Goal: Transaction & Acquisition: Download file/media

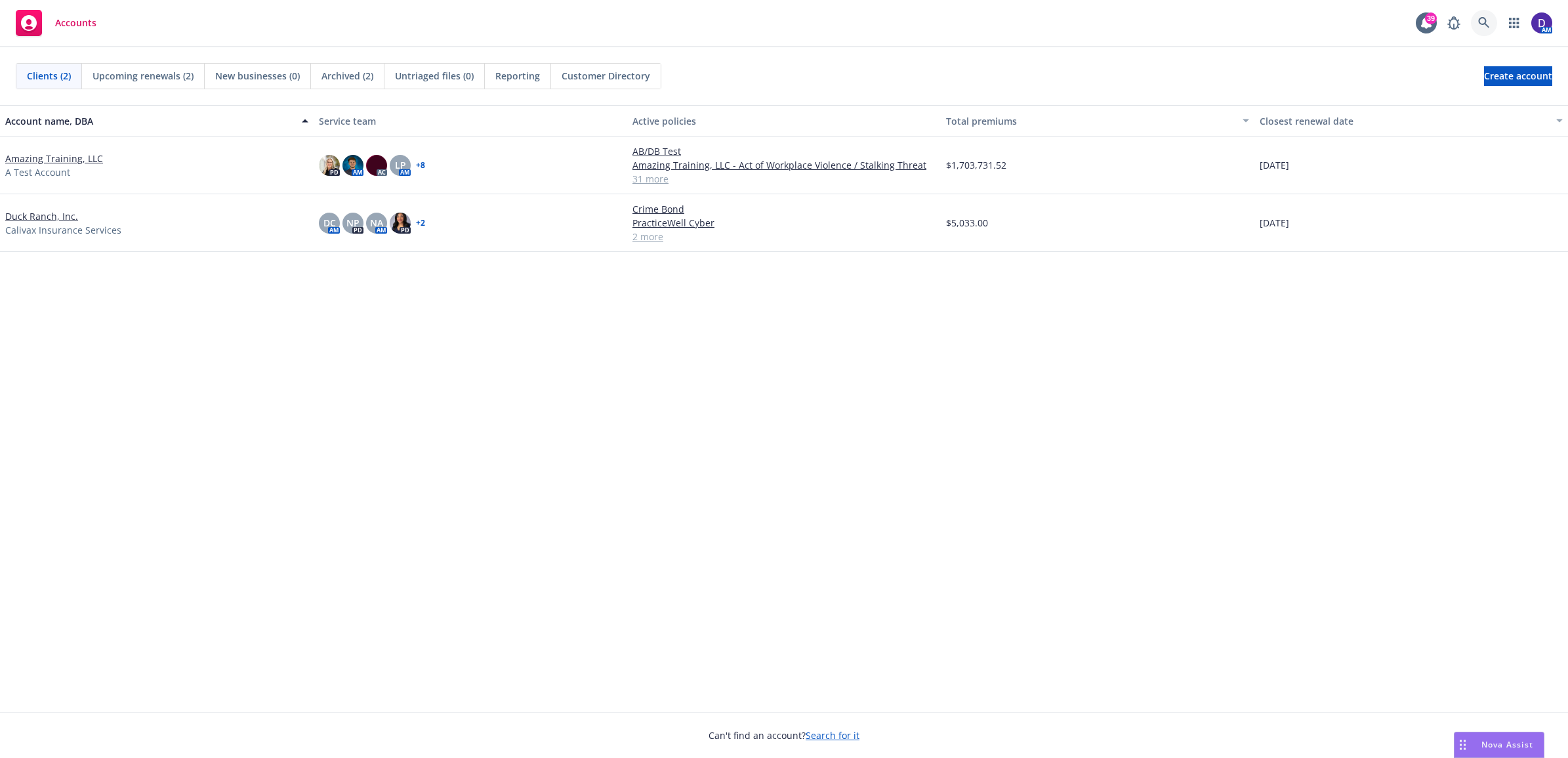
click at [1480, 20] on icon at bounding box center [1484, 23] width 12 height 12
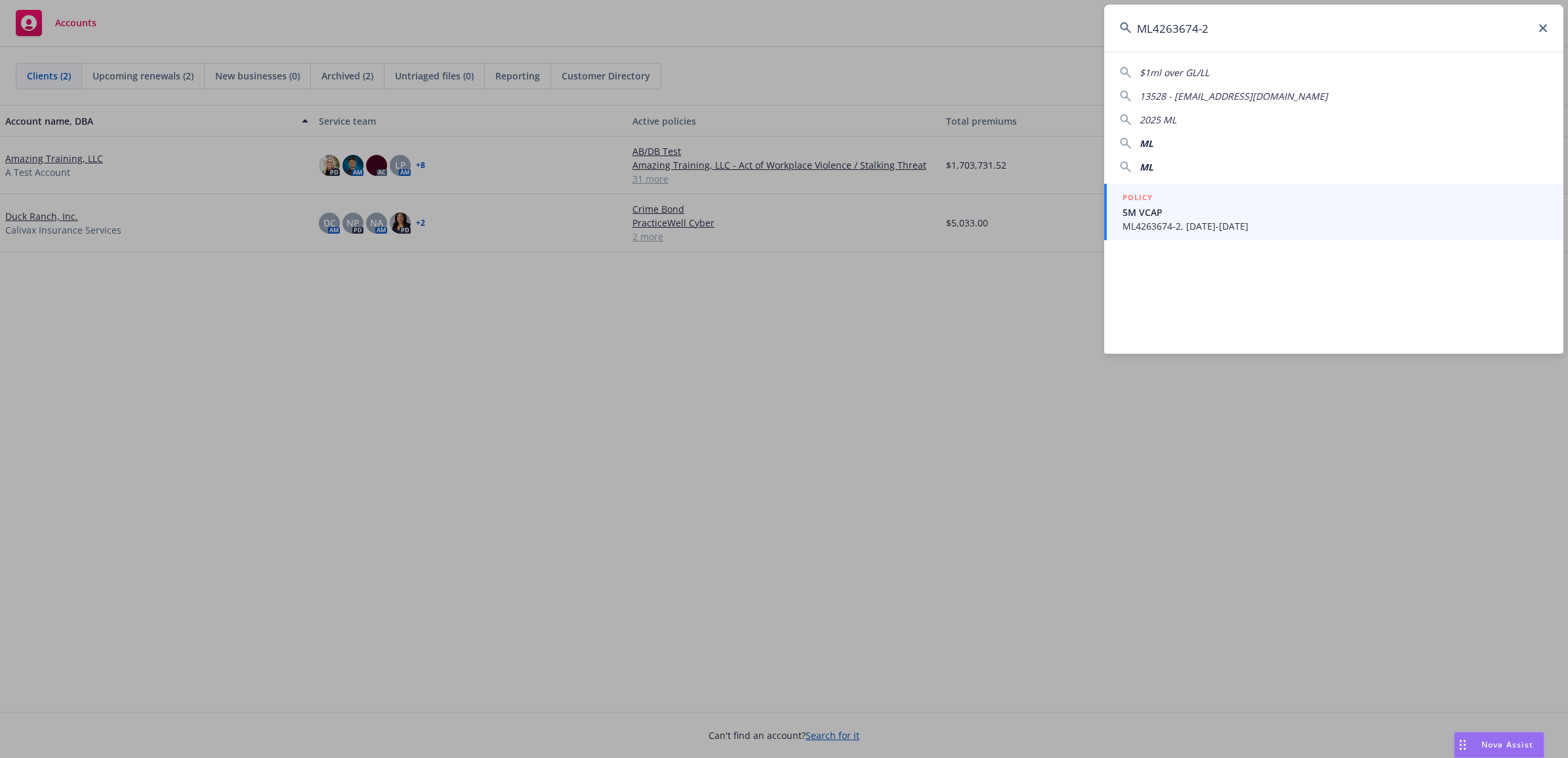
type input "ML4263674-2"
click at [1184, 208] on span "5M VCAP" at bounding box center [1335, 212] width 425 height 14
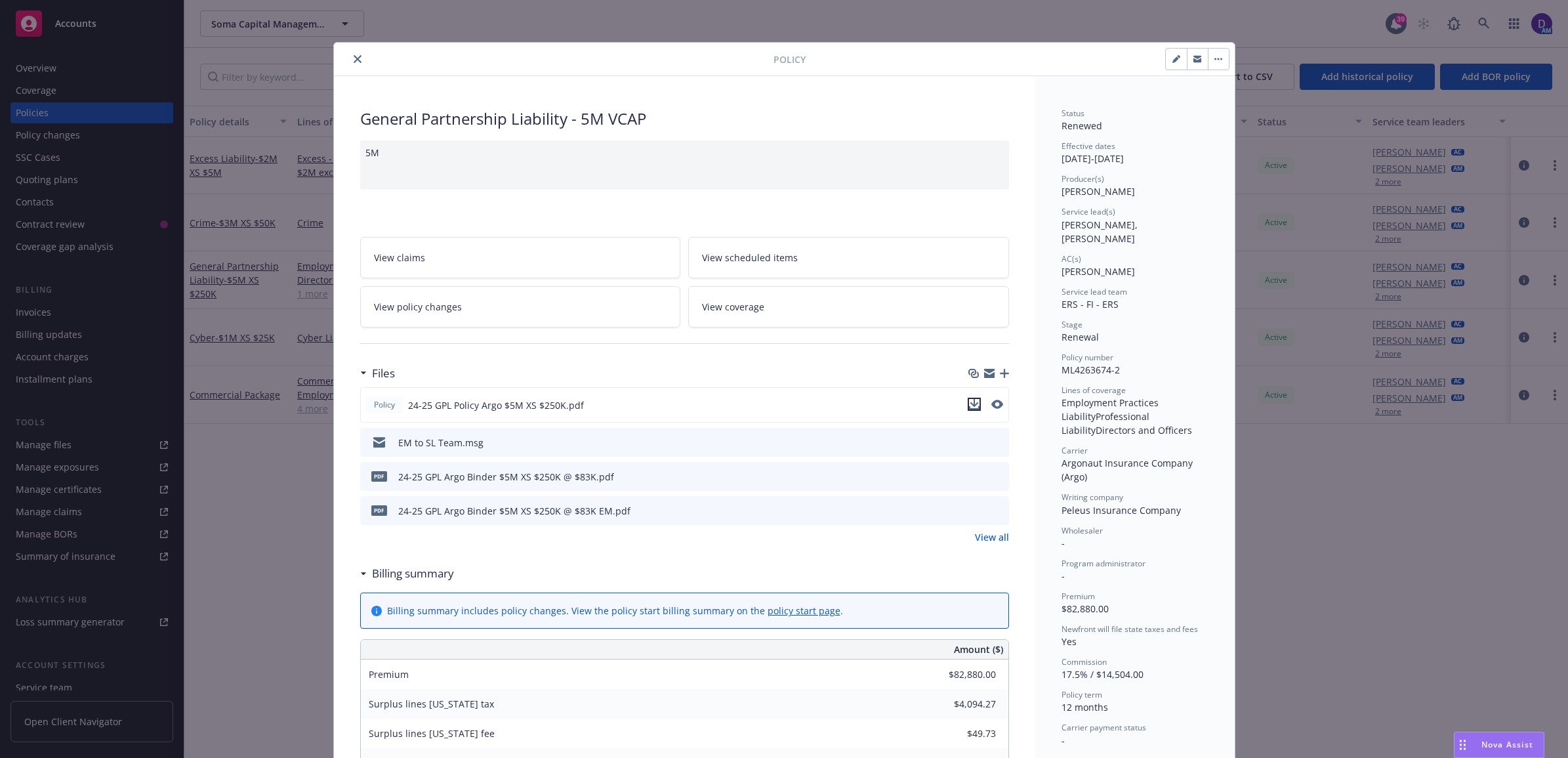
click at [969, 404] on icon "download file" at bounding box center [973, 402] width 8 height 8
click at [353, 60] on icon "close" at bounding box center [357, 59] width 8 height 8
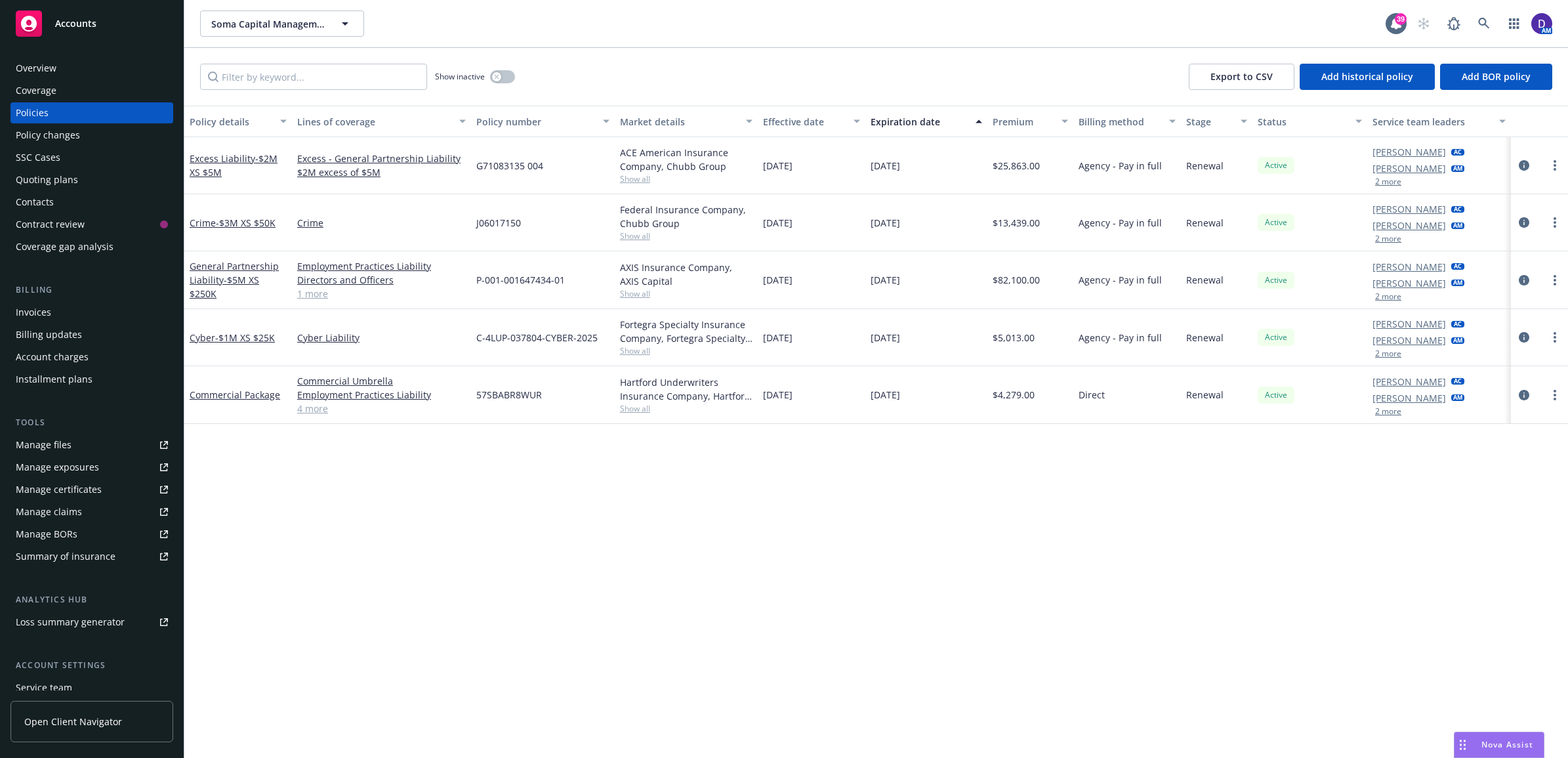
click at [42, 312] on div "Invoices" at bounding box center [33, 313] width 35 height 21
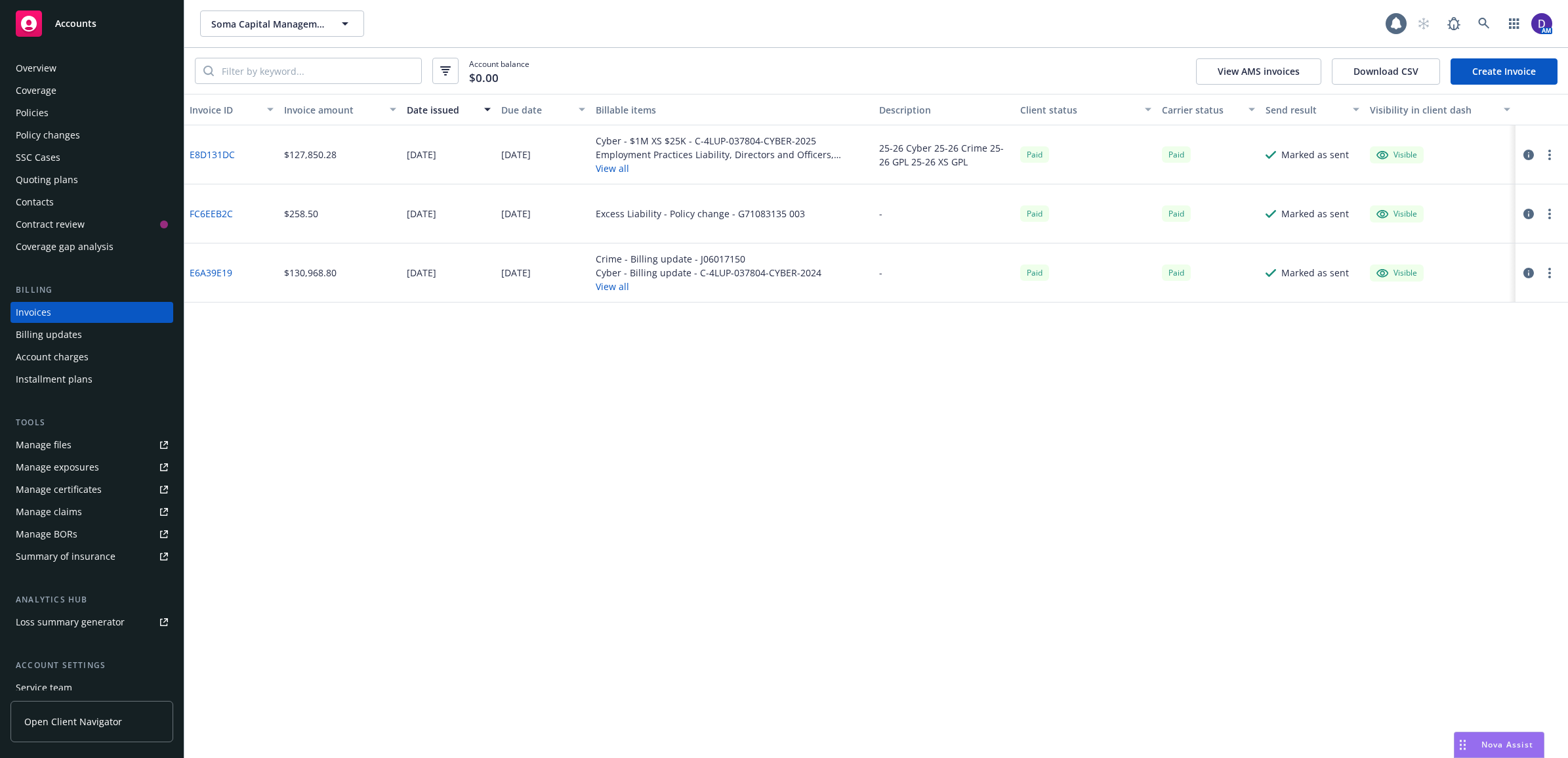
click at [271, 83] on div at bounding box center [308, 70] width 227 height 26
click at [288, 67] on input "search" at bounding box center [317, 70] width 208 height 25
paste input "ML4263674-2"
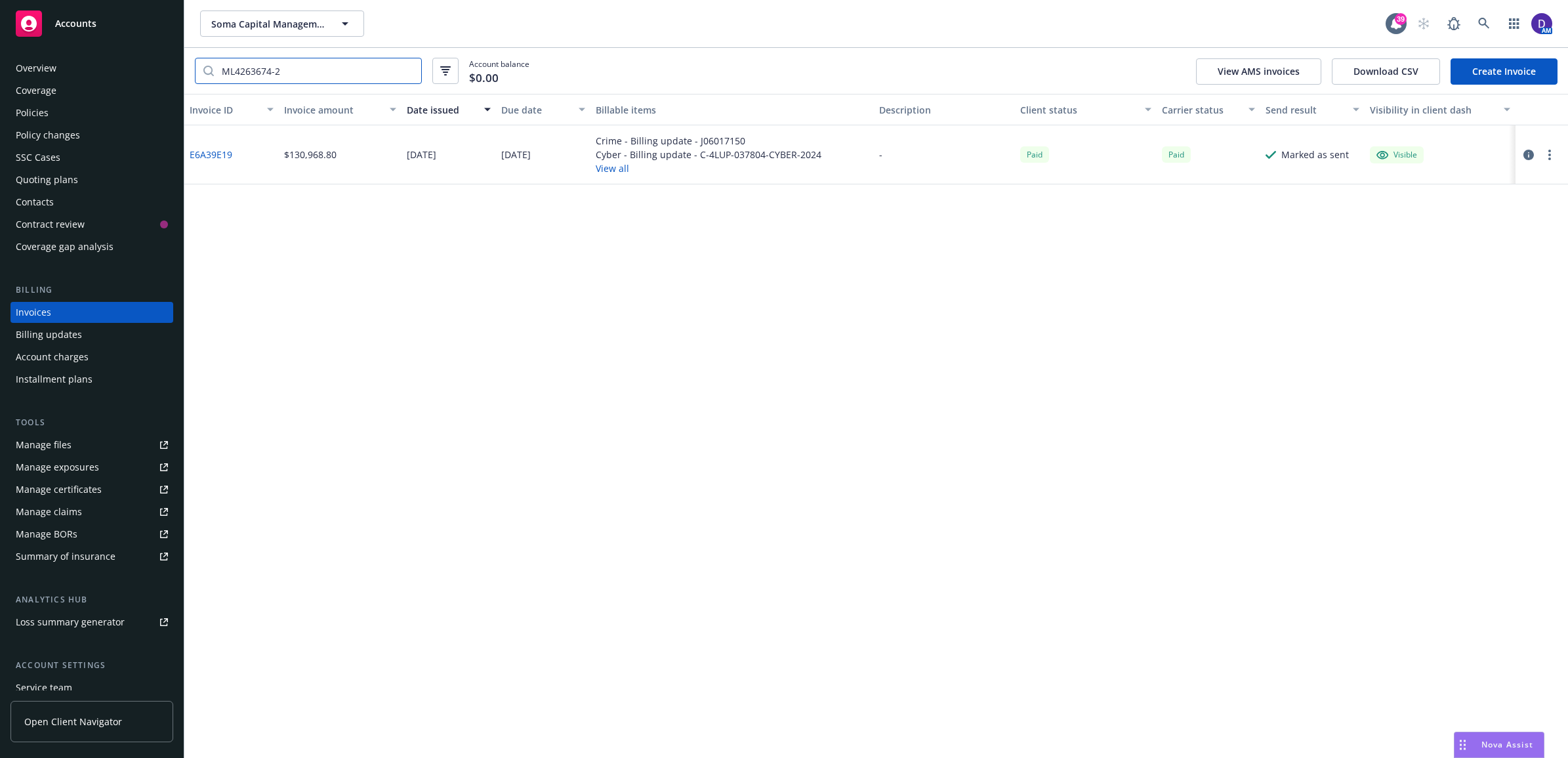
type input "ML4263674-2"
click at [196, 152] on link "E6A39E19" at bounding box center [211, 155] width 42 height 14
click at [1486, 22] on icon at bounding box center [1483, 23] width 11 height 11
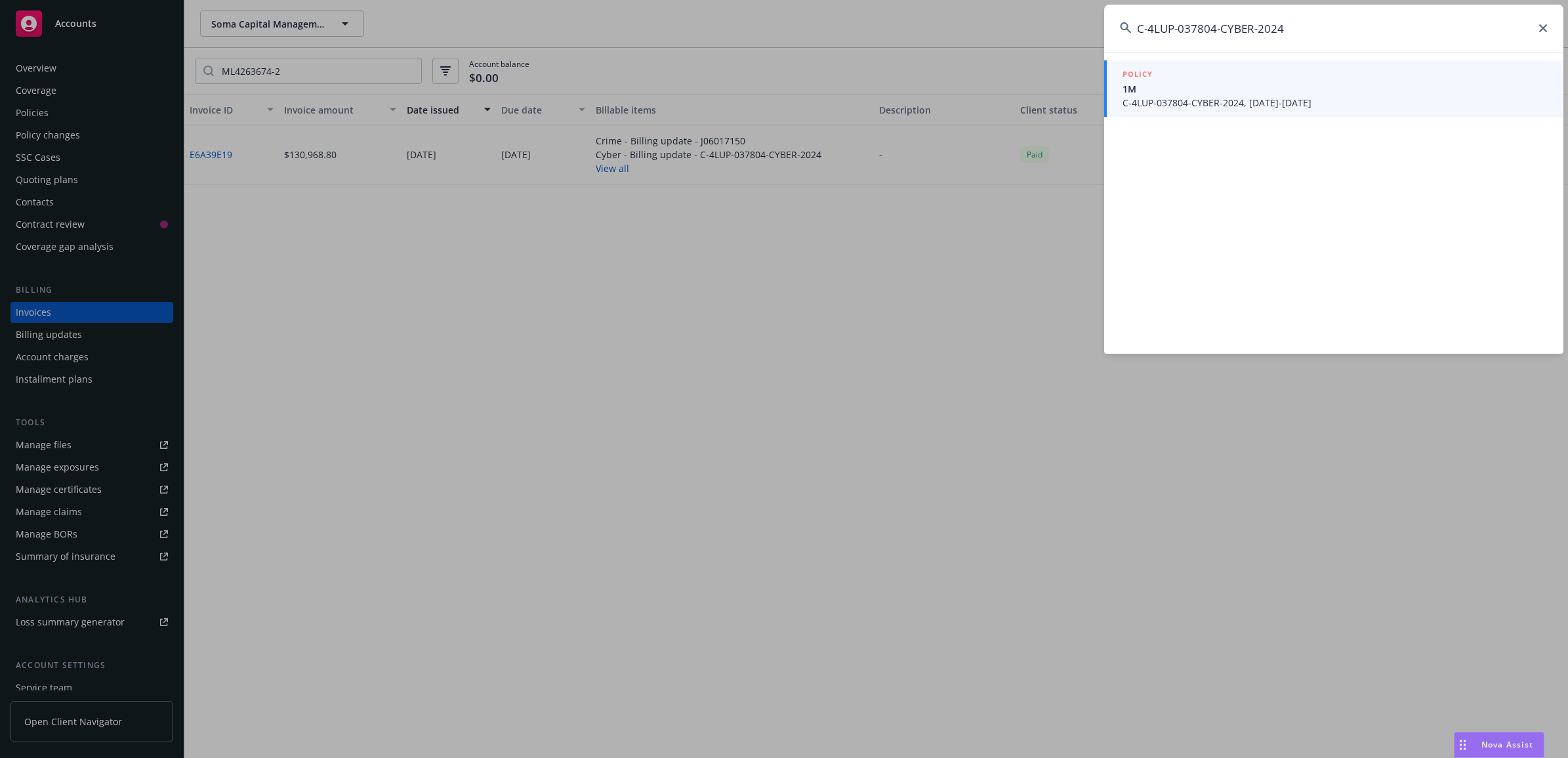
type input "C-4LUP-037804-CYBER-2024"
click at [1158, 92] on span "1M" at bounding box center [1335, 89] width 425 height 14
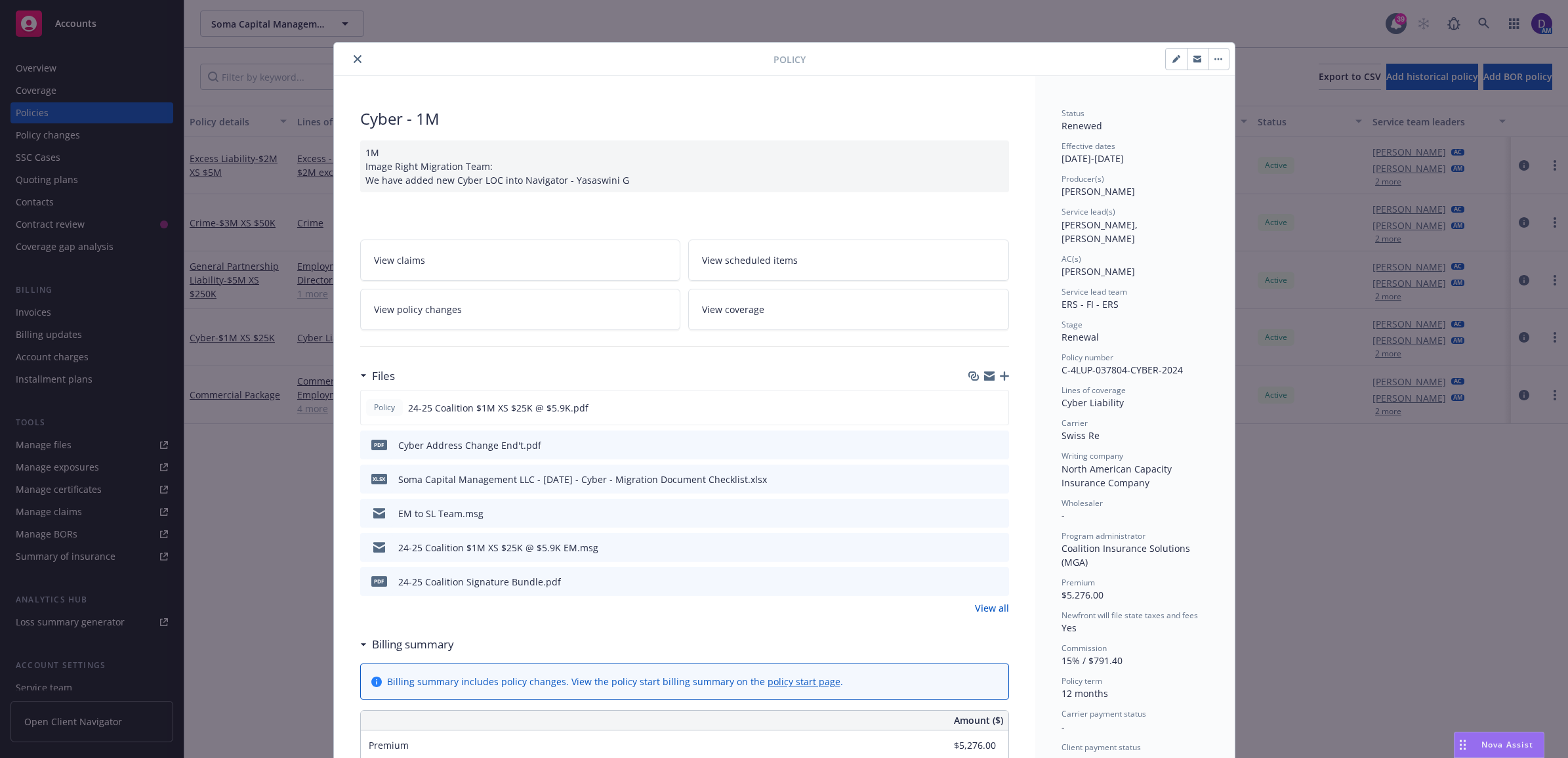
click at [350, 63] on button "close" at bounding box center [357, 59] width 16 height 16
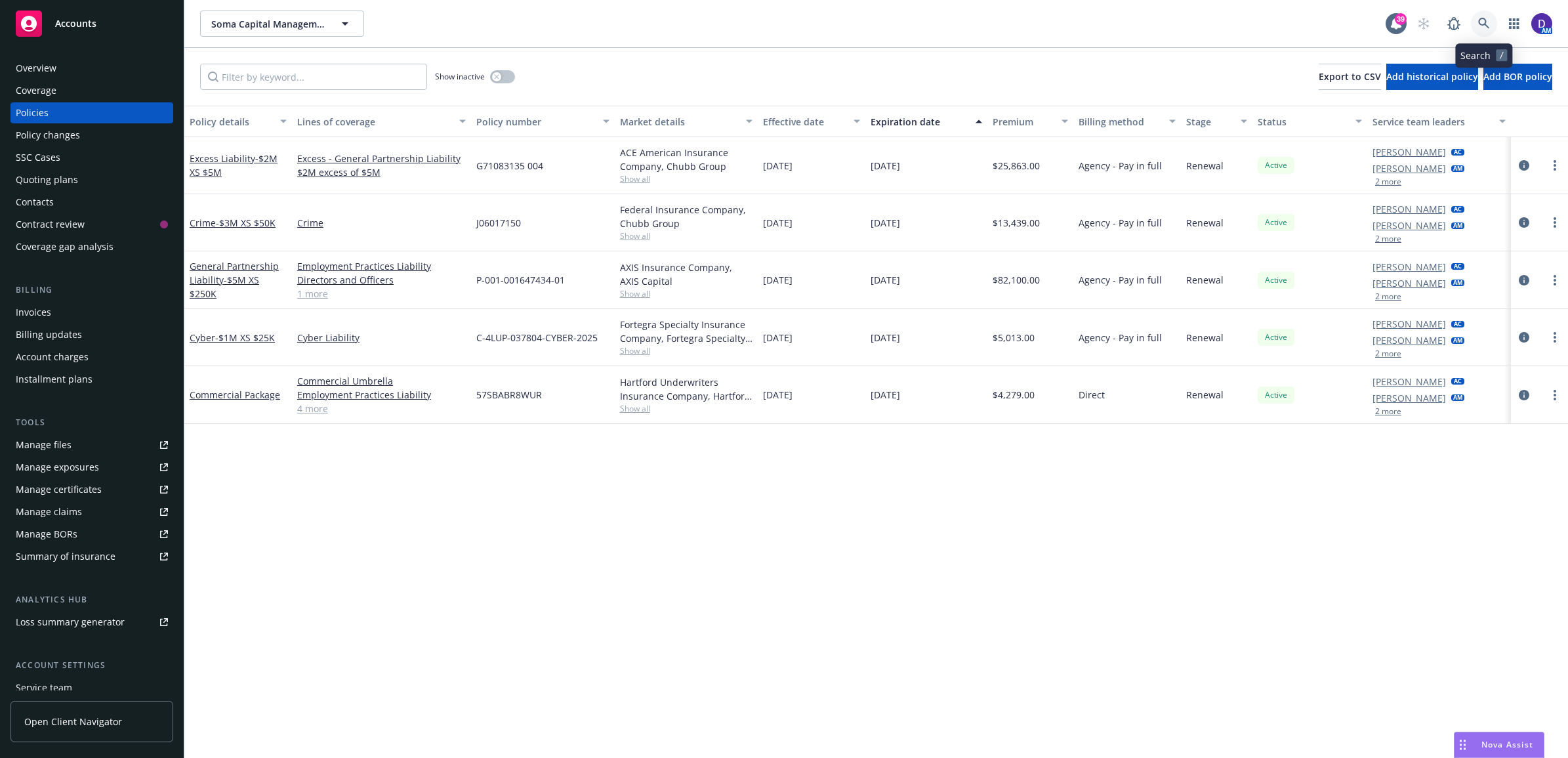
click at [1489, 20] on link at bounding box center [1483, 23] width 26 height 26
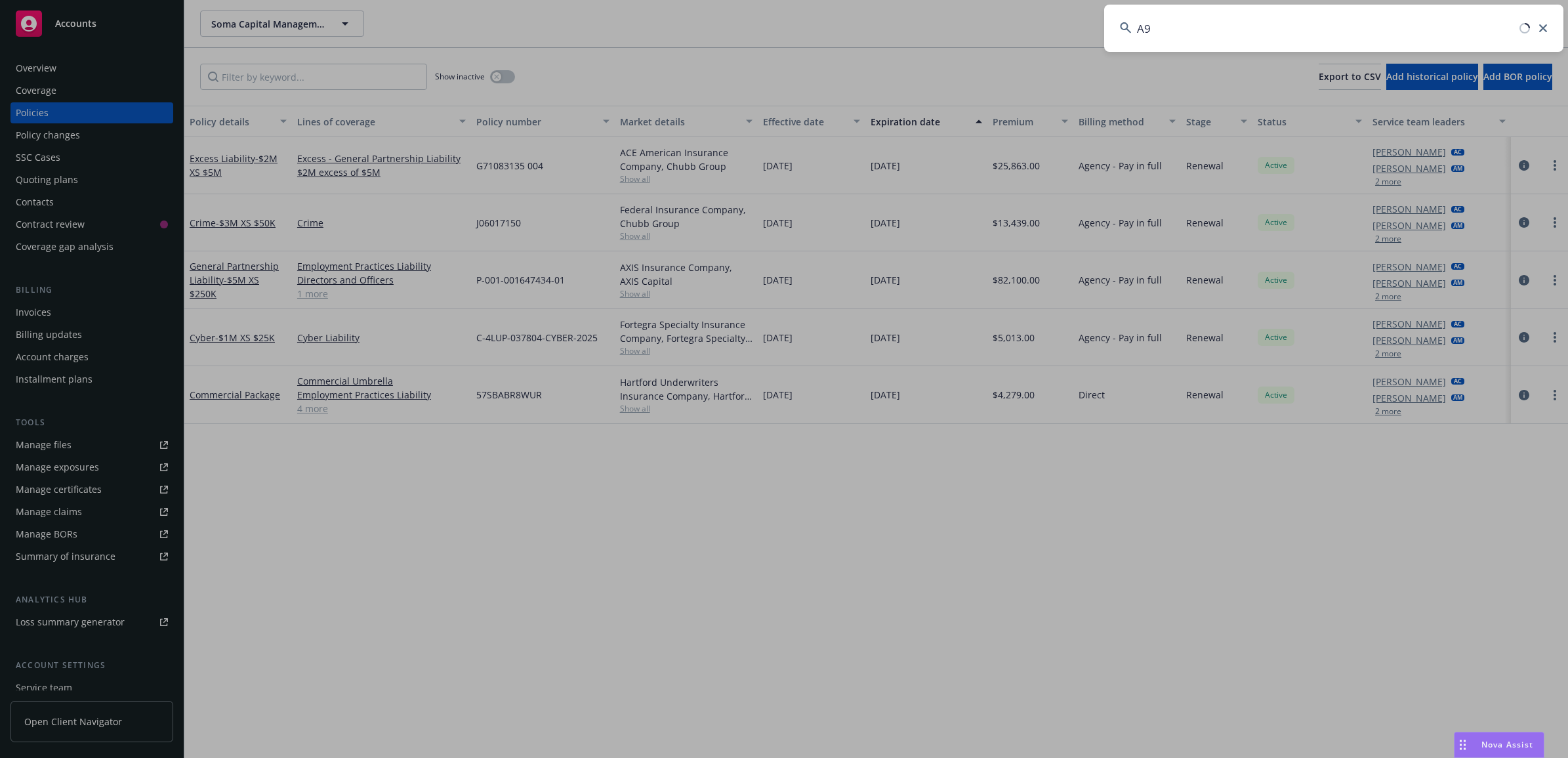
type input "A"
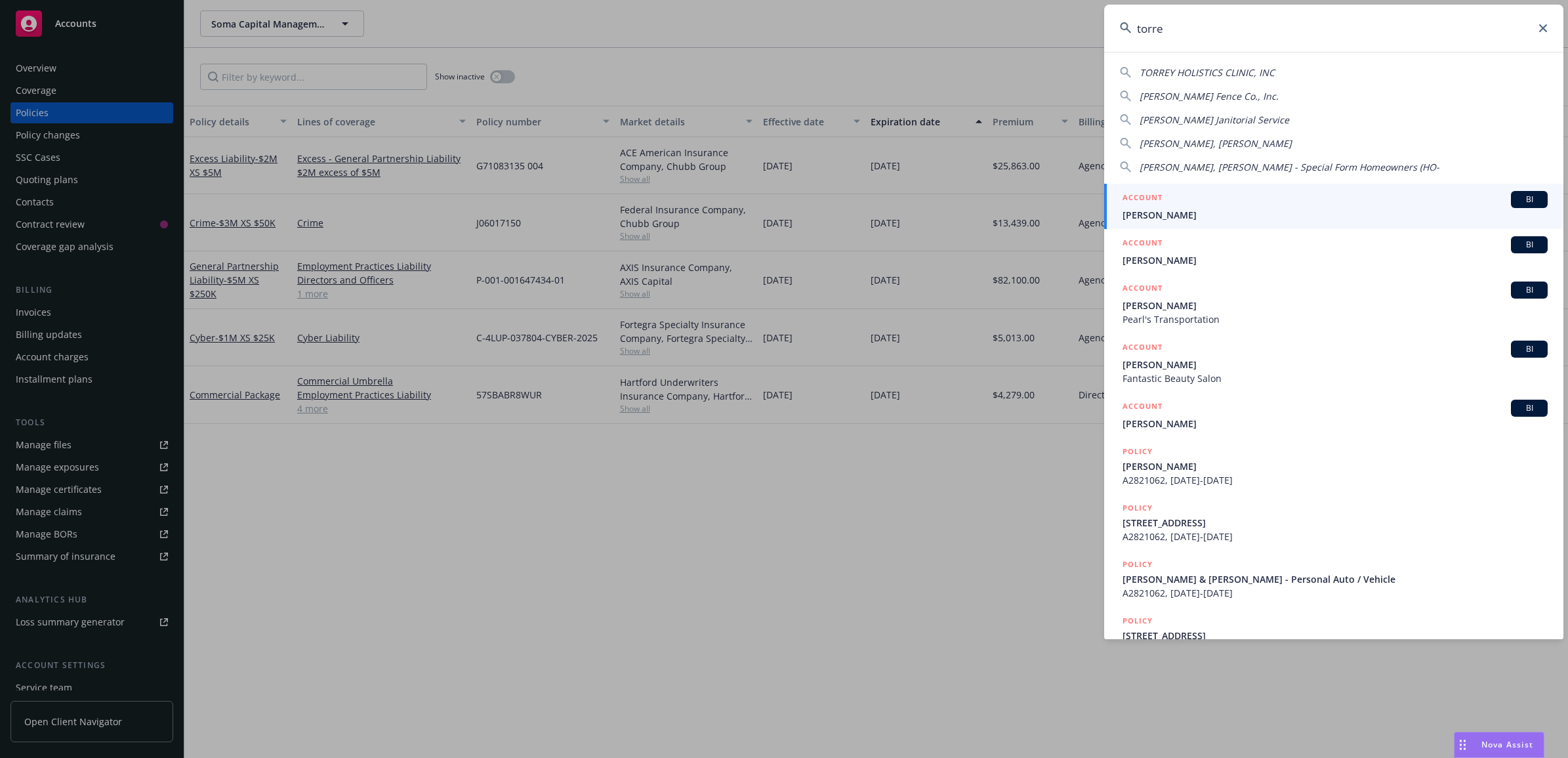
drag, startPoint x: 1256, startPoint y: 27, endPoint x: 1037, endPoint y: 26, distance: 219.0
click at [1038, 27] on div "torre TORREY HOLISTICS CLINIC, INC Torres Fence Co., Inc. Torres Janitorial Ser…" at bounding box center [784, 379] width 1568 height 758
paste input "C-4LUP-038995-CYBER-2025"
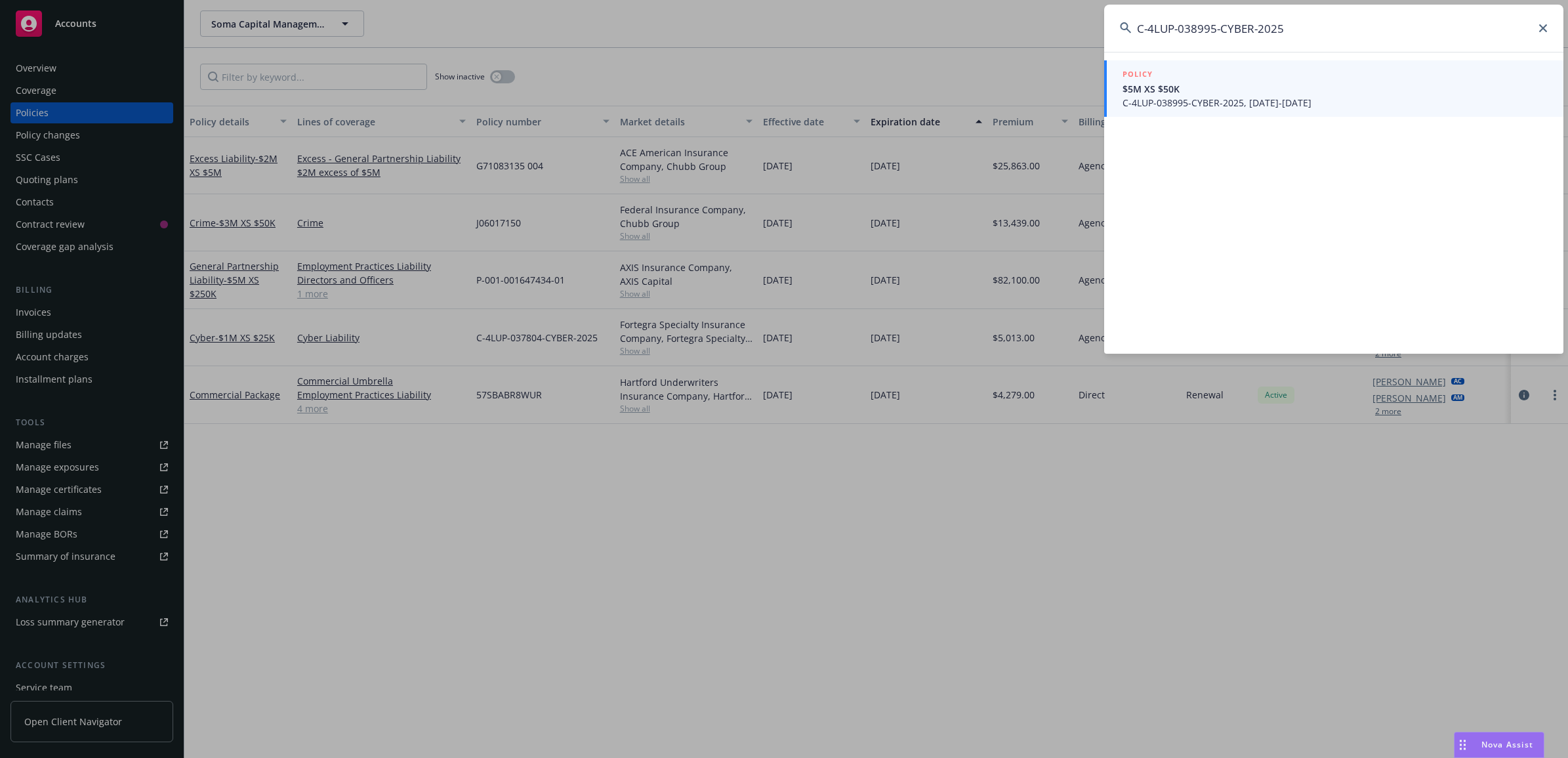
type input "C-4LUP-038995-CYBER-2025"
click at [1195, 92] on span "$5M XS $50K" at bounding box center [1335, 89] width 425 height 14
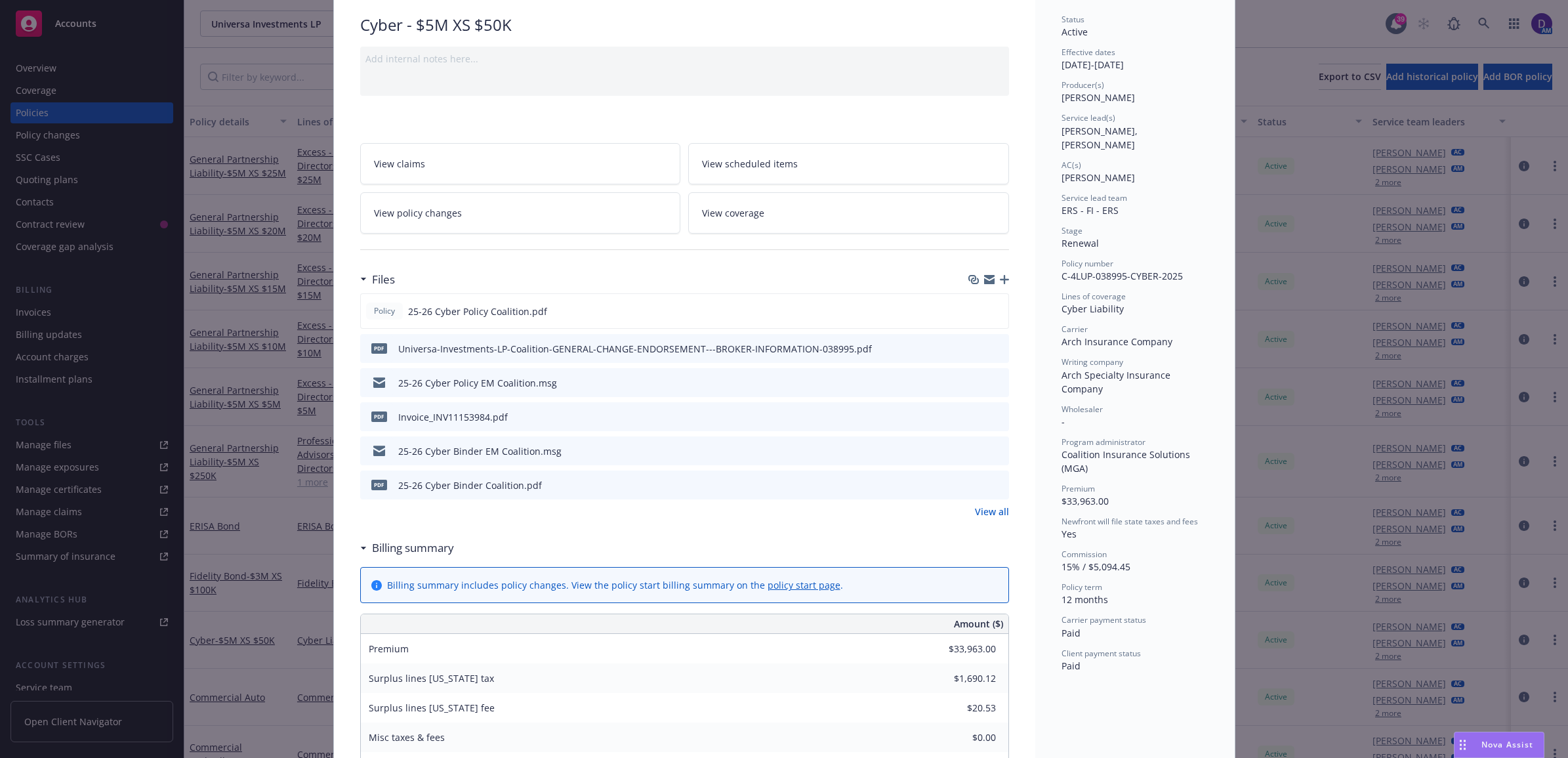
scroll to position [82, 0]
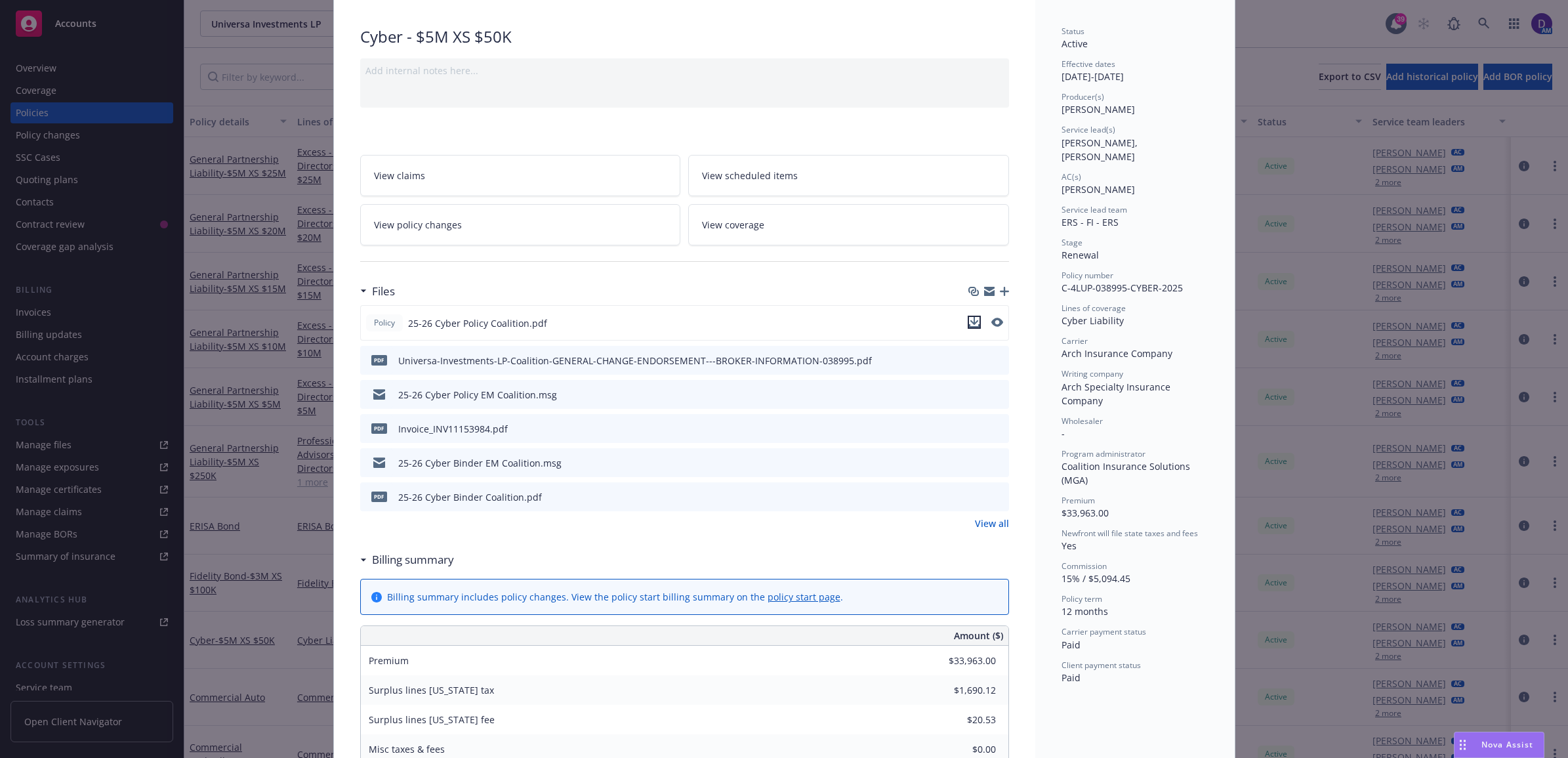
click at [969, 325] on icon "download file" at bounding box center [974, 322] width 11 height 11
click at [972, 320] on icon "download file" at bounding box center [974, 322] width 11 height 11
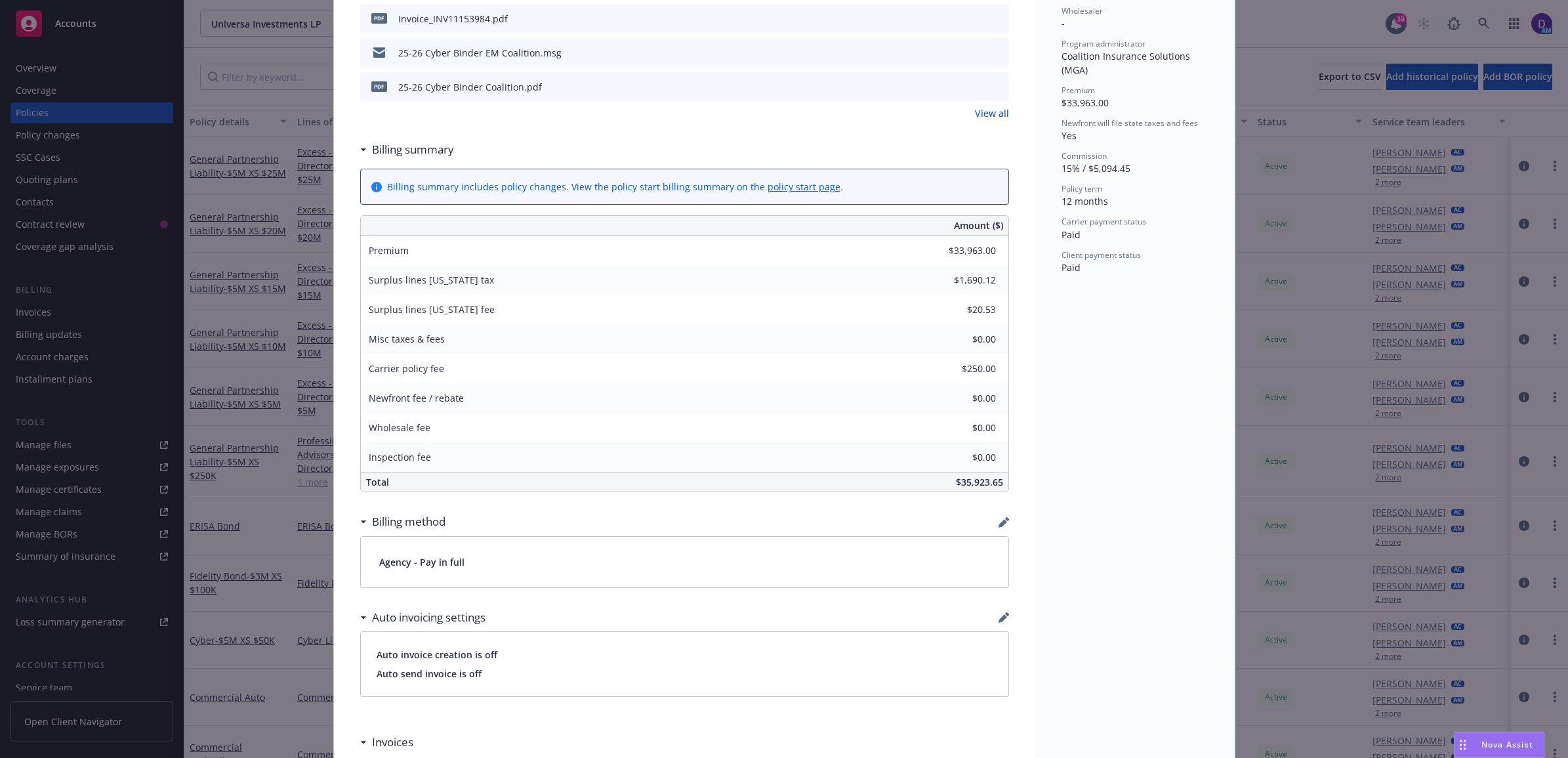
scroll to position [820, 0]
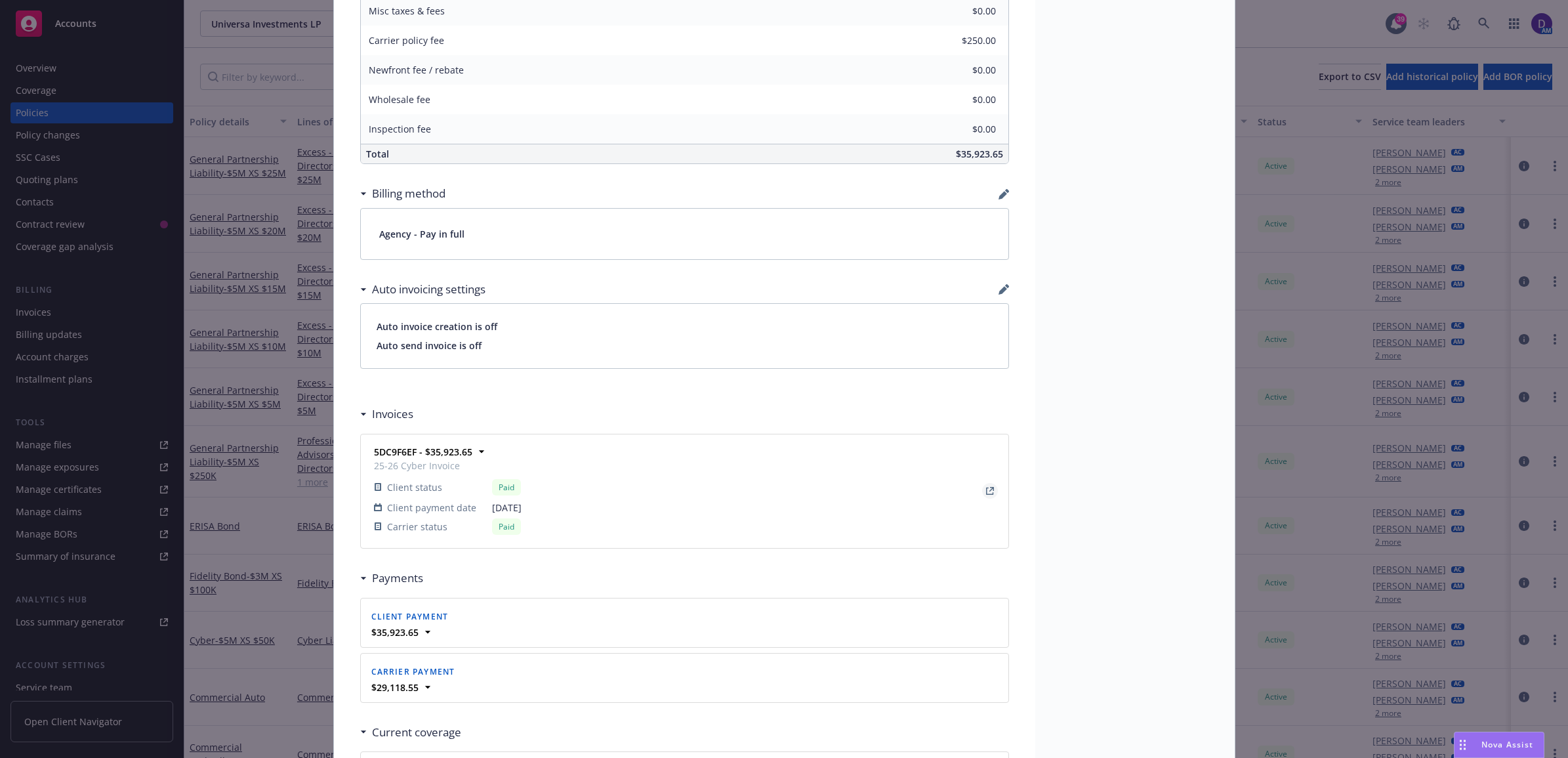
click at [986, 490] on icon "View Invoice" at bounding box center [990, 491] width 8 height 8
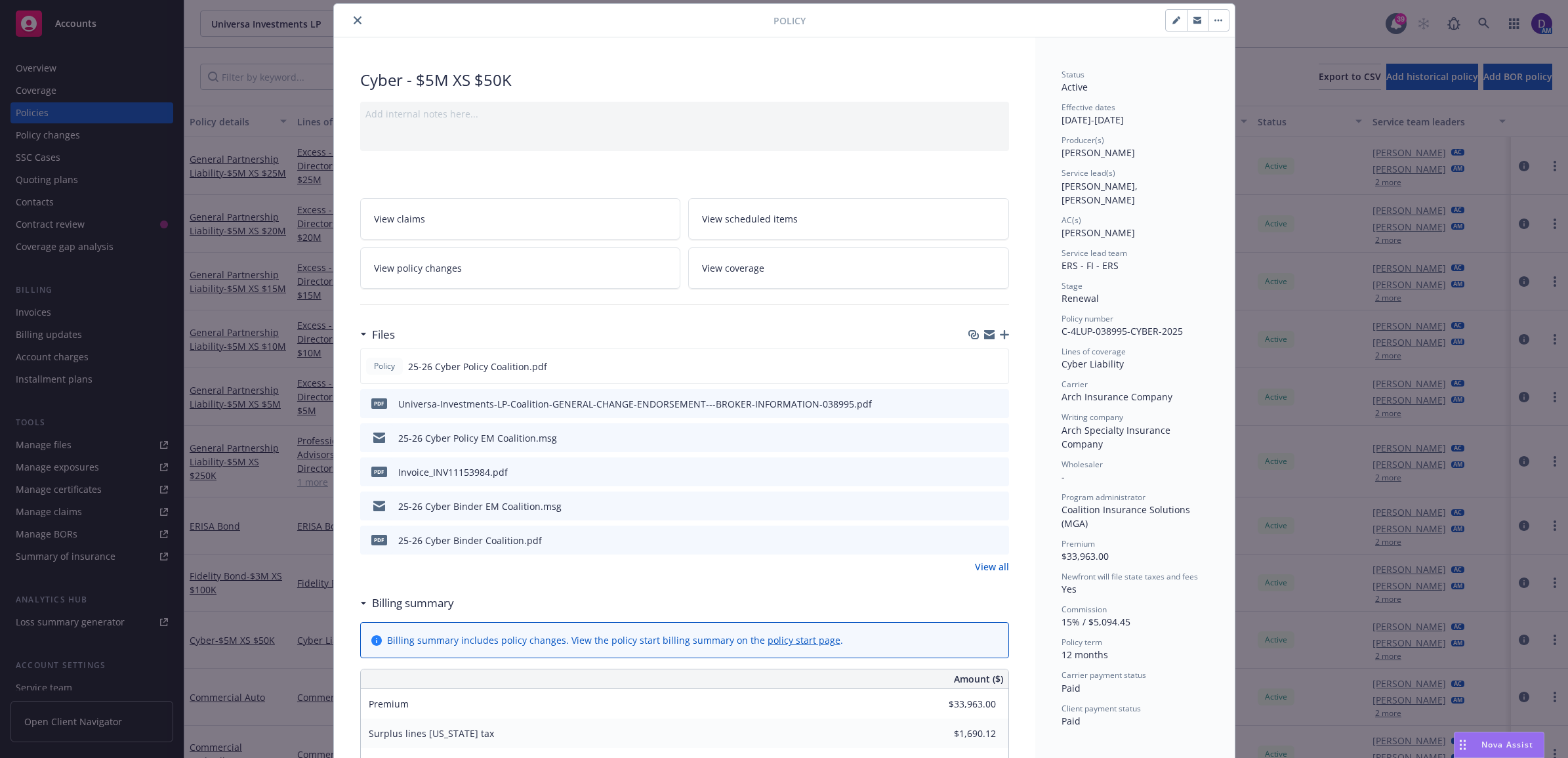
scroll to position [39, 0]
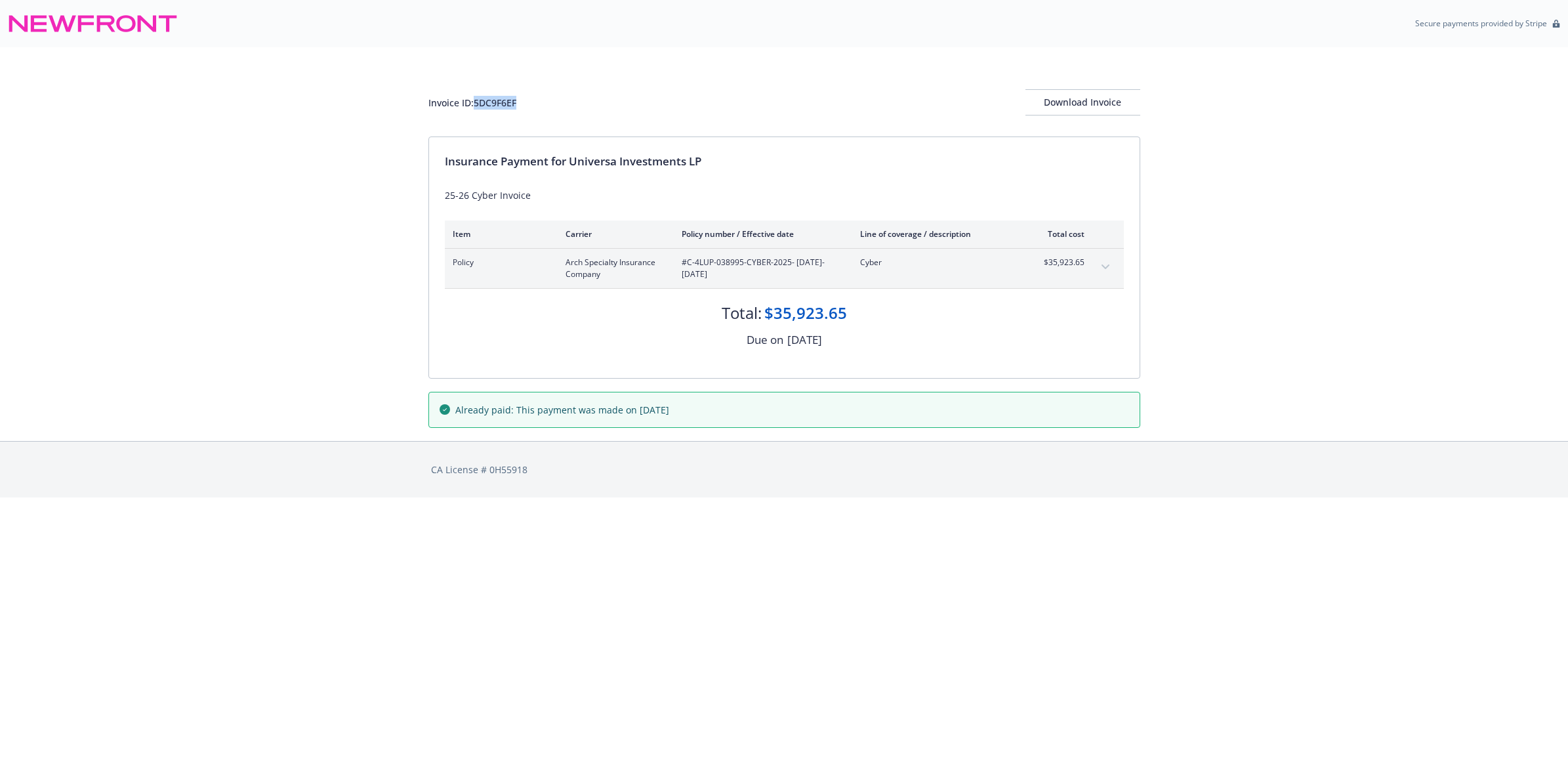
drag, startPoint x: 529, startPoint y: 107, endPoint x: 476, endPoint y: 112, distance: 53.2
click at [476, 112] on div "Invoice ID: 5DC9F6EF Download Invoice" at bounding box center [784, 102] width 712 height 26
copy div "5DC9F6EF"
click at [1097, 97] on div "Download Invoice" at bounding box center [1083, 102] width 115 height 25
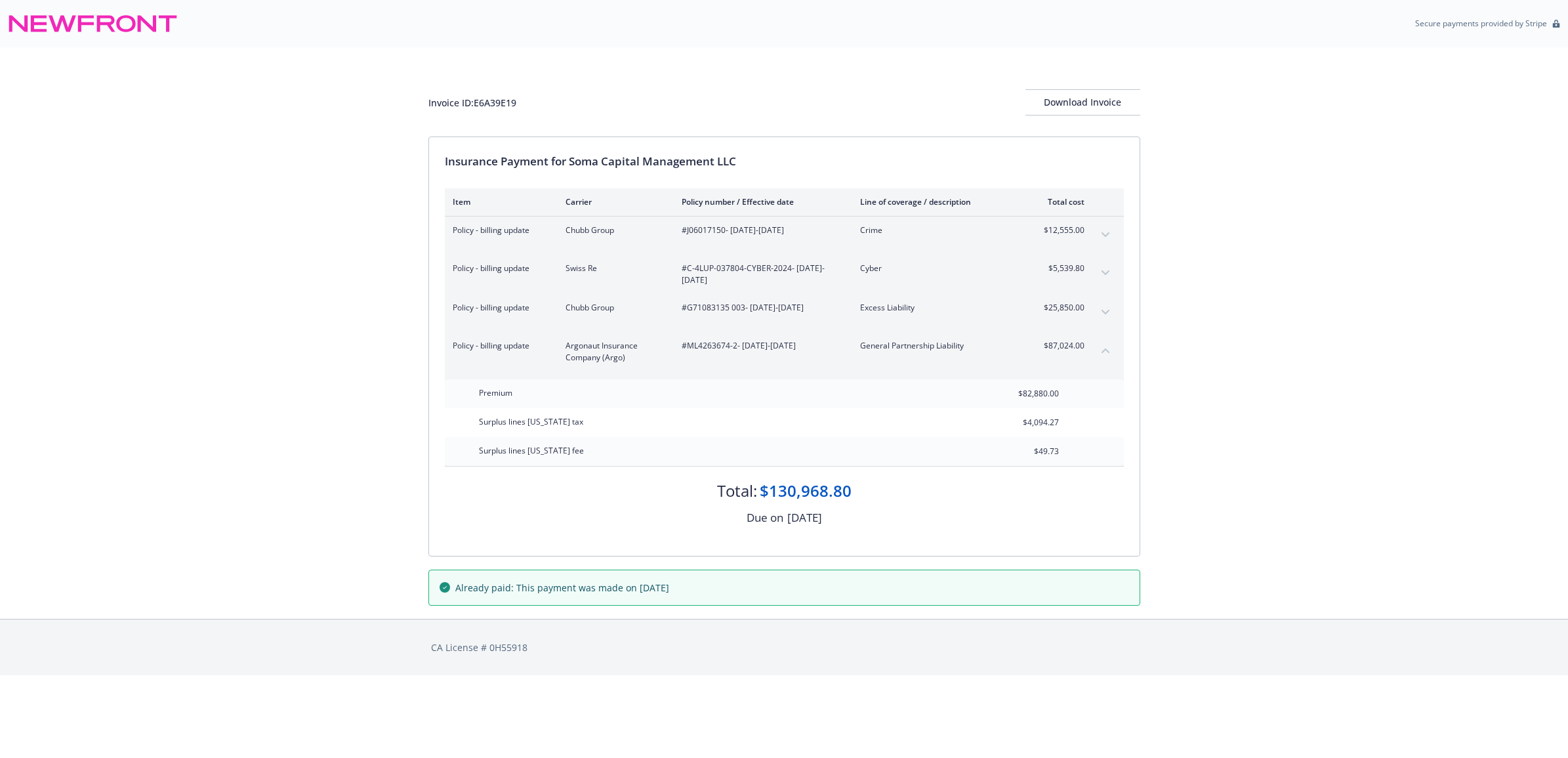
drag, startPoint x: 1504, startPoint y: 0, endPoint x: 660, endPoint y: 38, distance: 844.9
click at [660, 38] on div "Secure payments provided by Stripe" at bounding box center [784, 23] width 1552 height 32
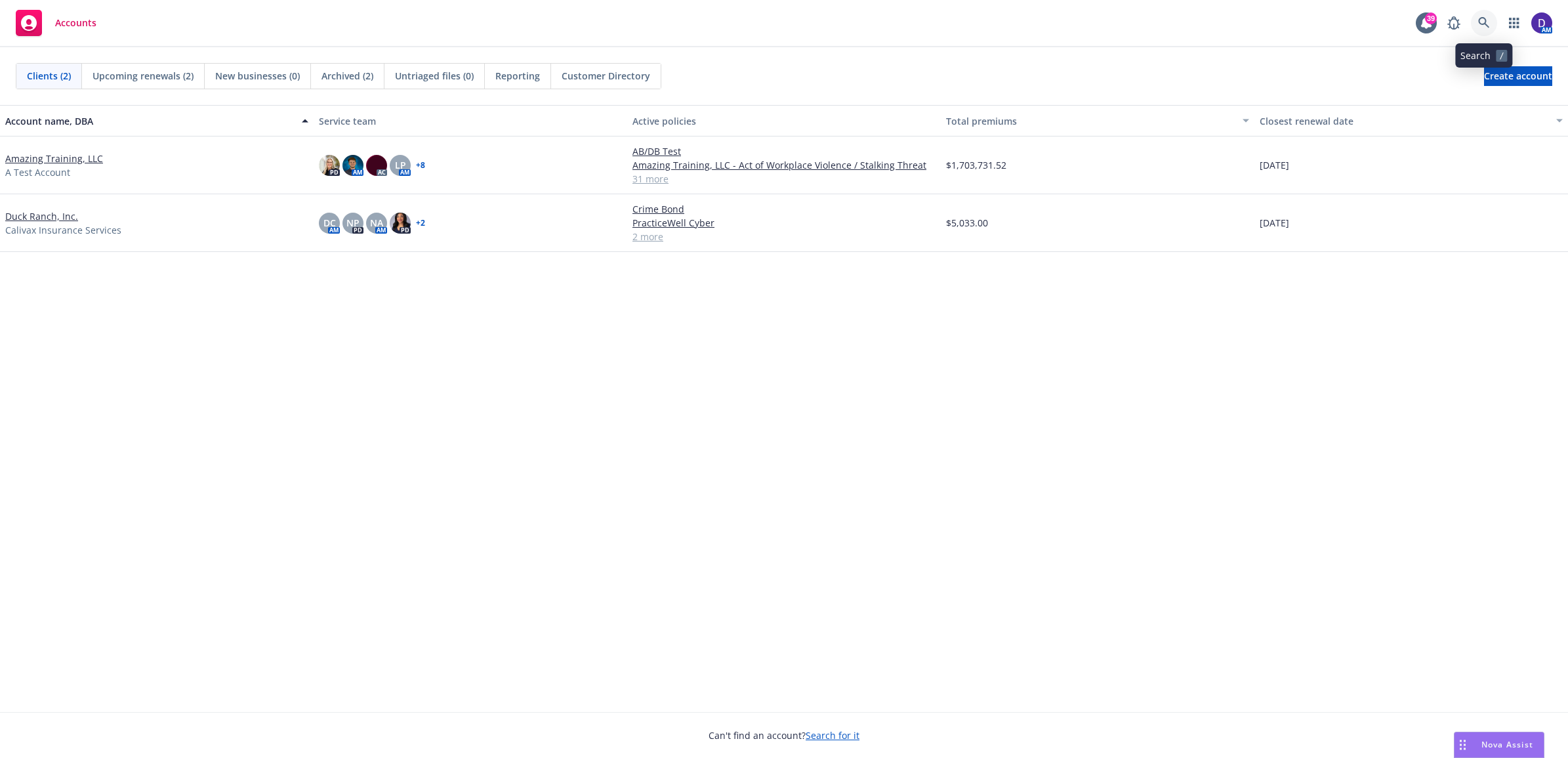
click at [1493, 24] on link at bounding box center [1483, 23] width 26 height 26
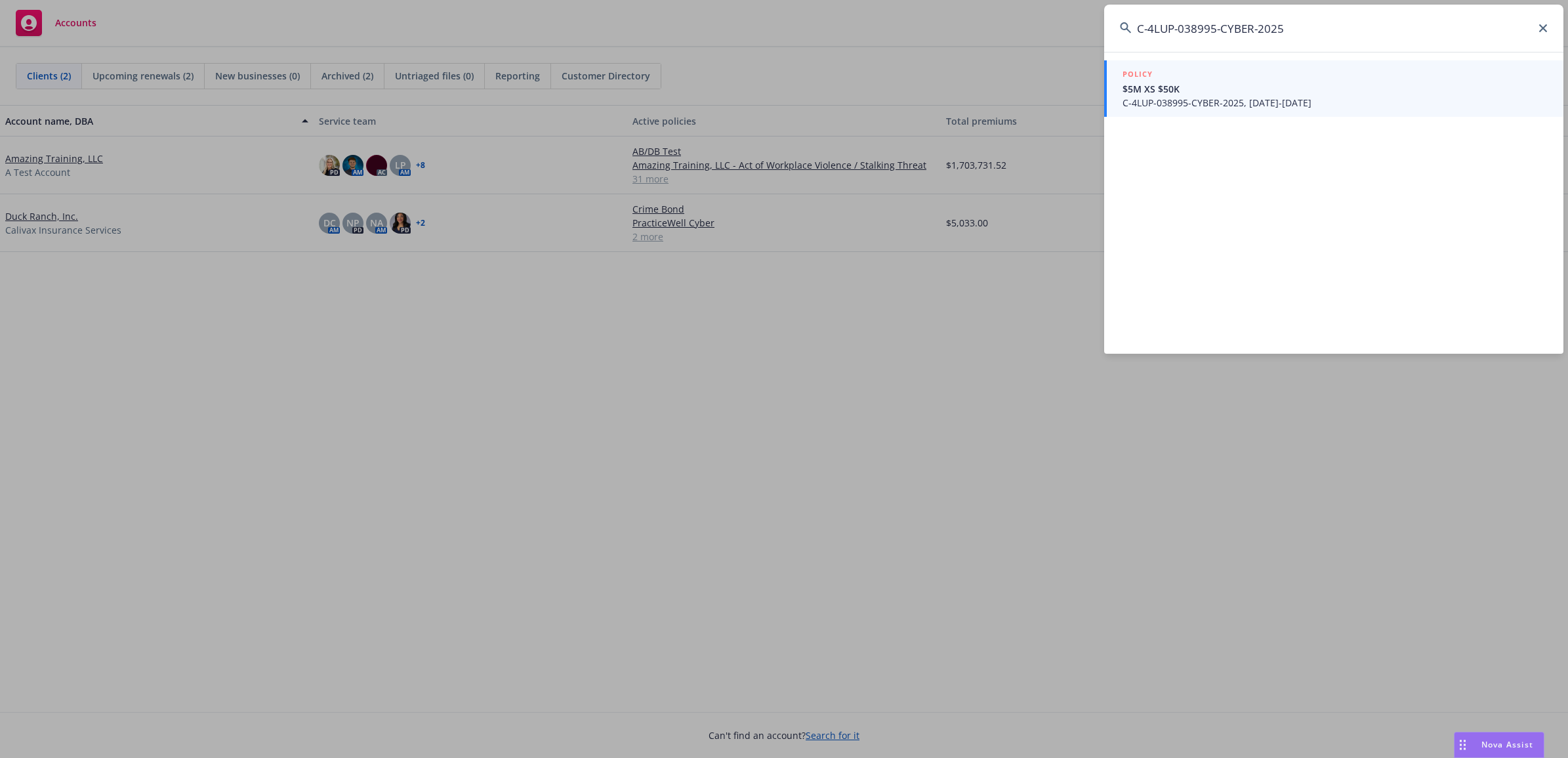
type input "C-4LUP-038995-CYBER-2025"
click at [1148, 91] on span "$5M XS $50K" at bounding box center [1335, 89] width 425 height 14
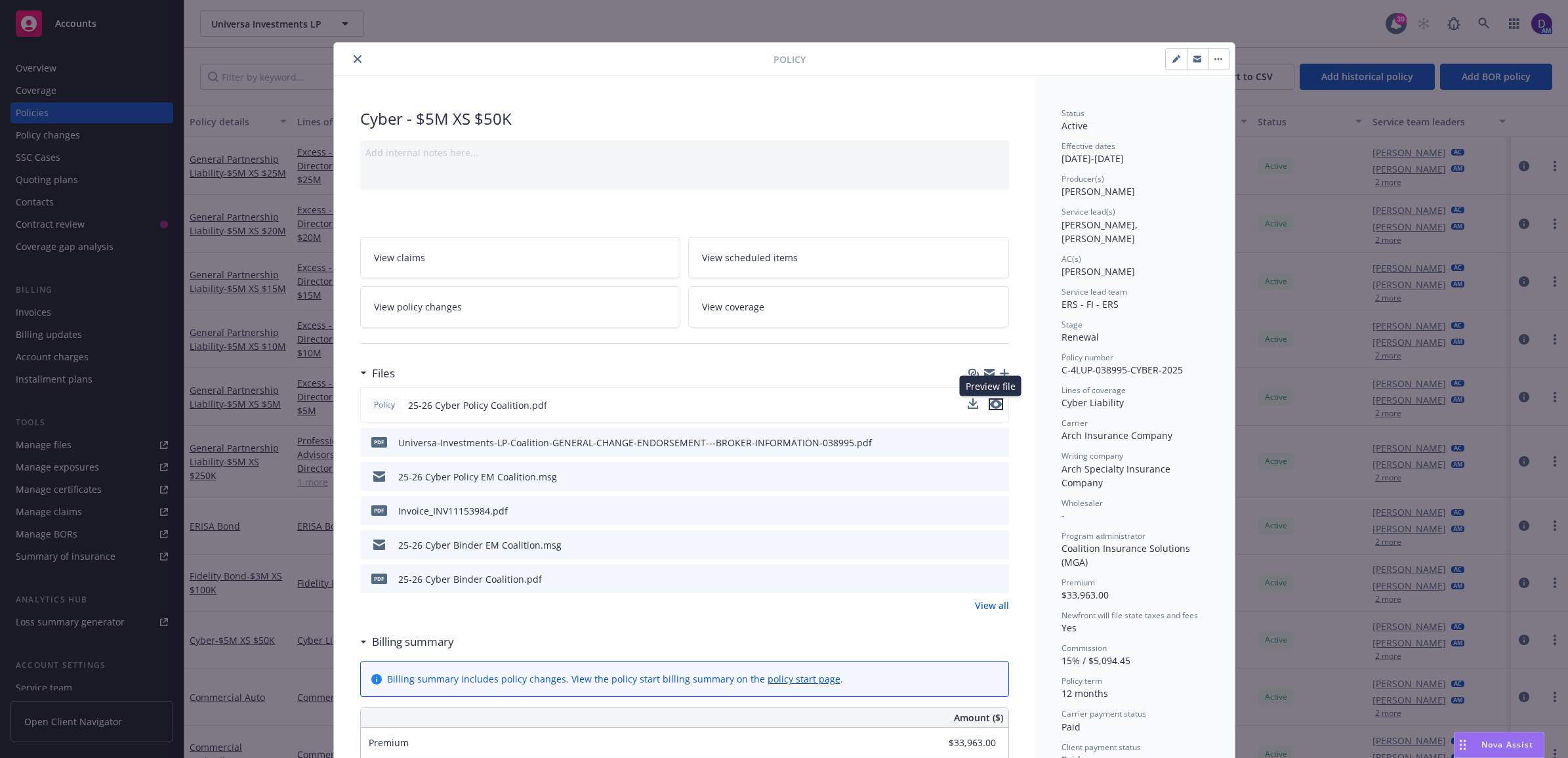
click at [990, 405] on icon "preview file" at bounding box center [996, 404] width 12 height 9
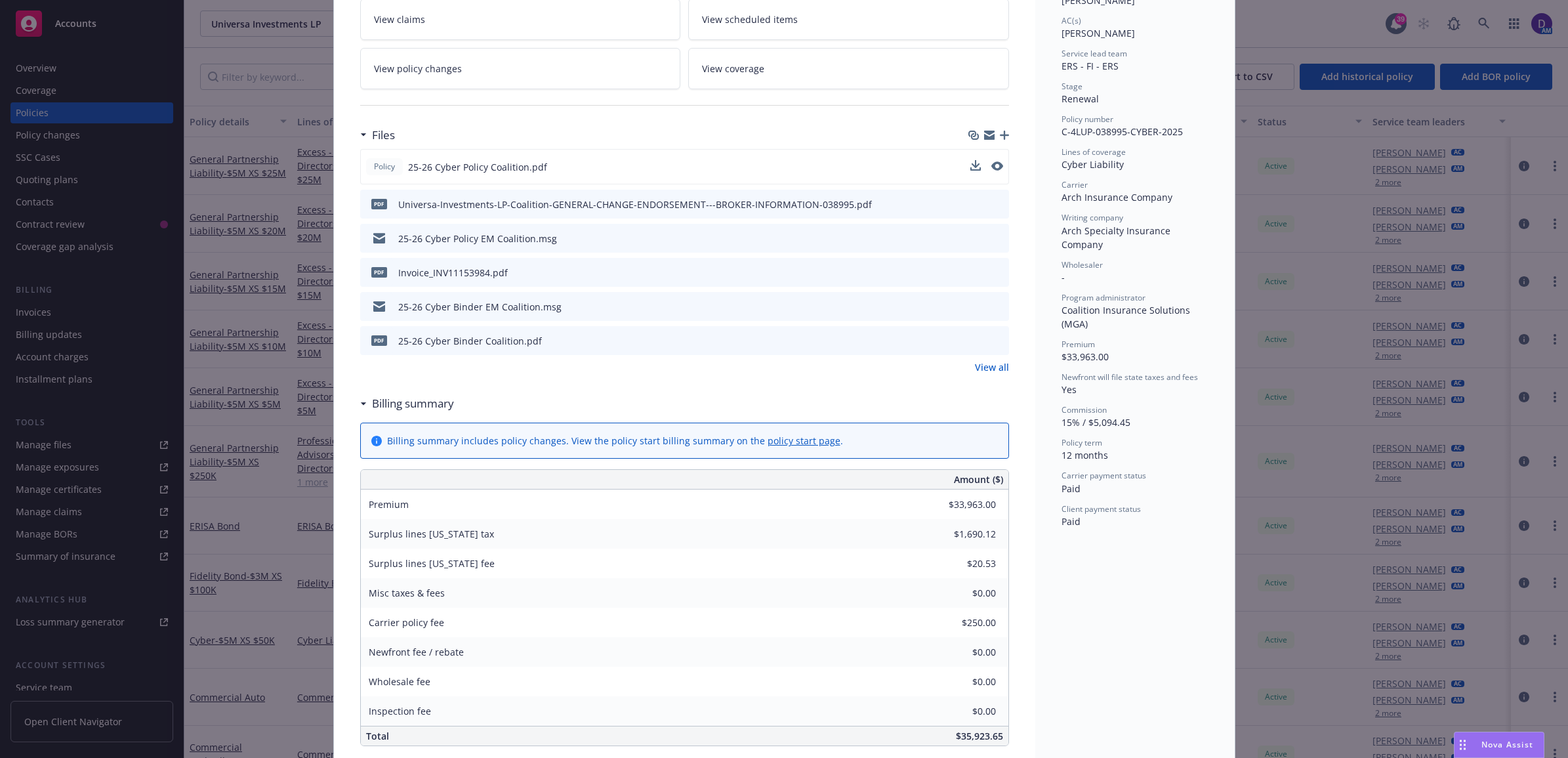
scroll to position [328, 0]
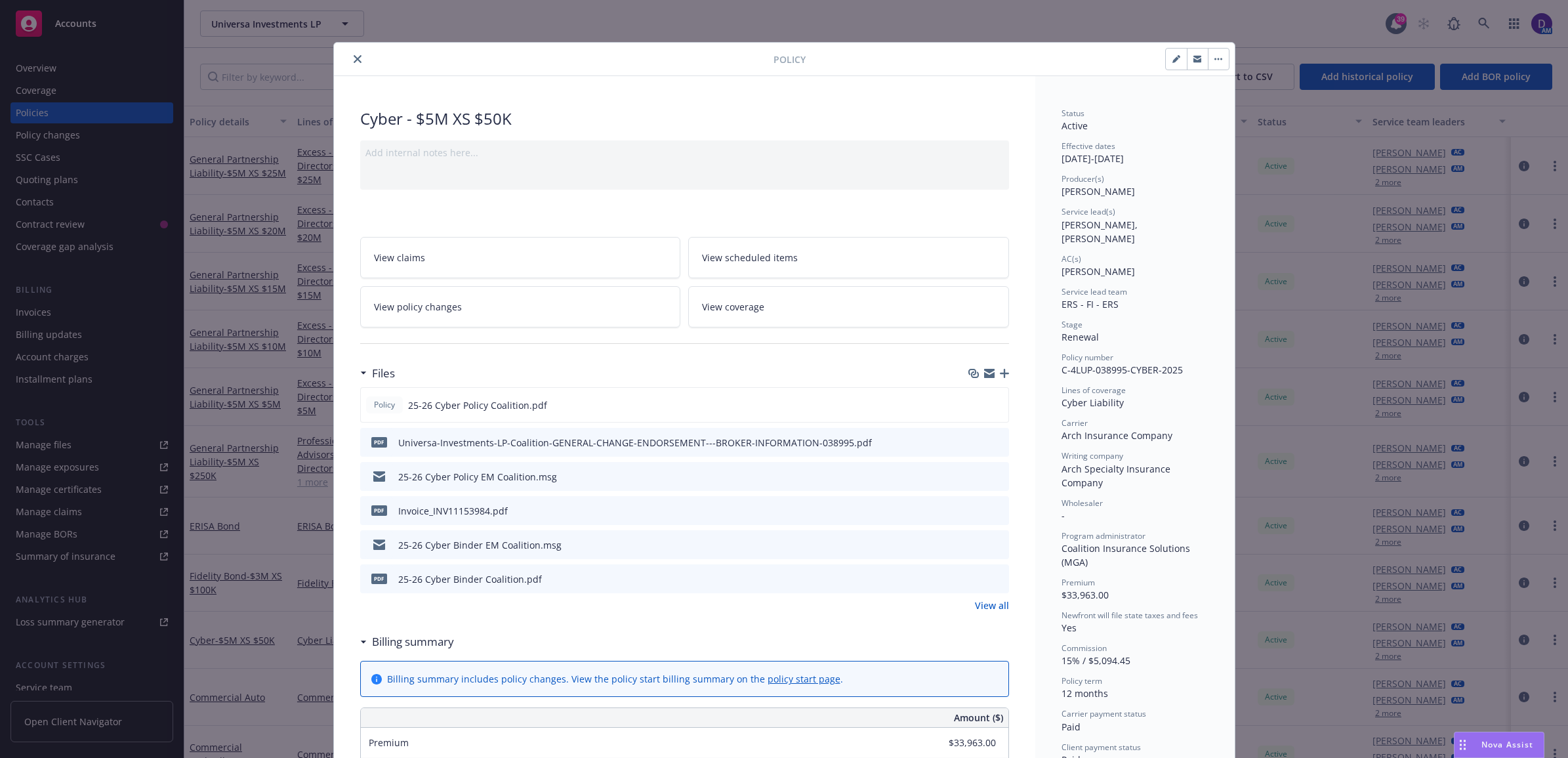
click at [353, 63] on icon "close" at bounding box center [357, 59] width 8 height 8
click at [1483, 30] on link at bounding box center [1483, 23] width 26 height 26
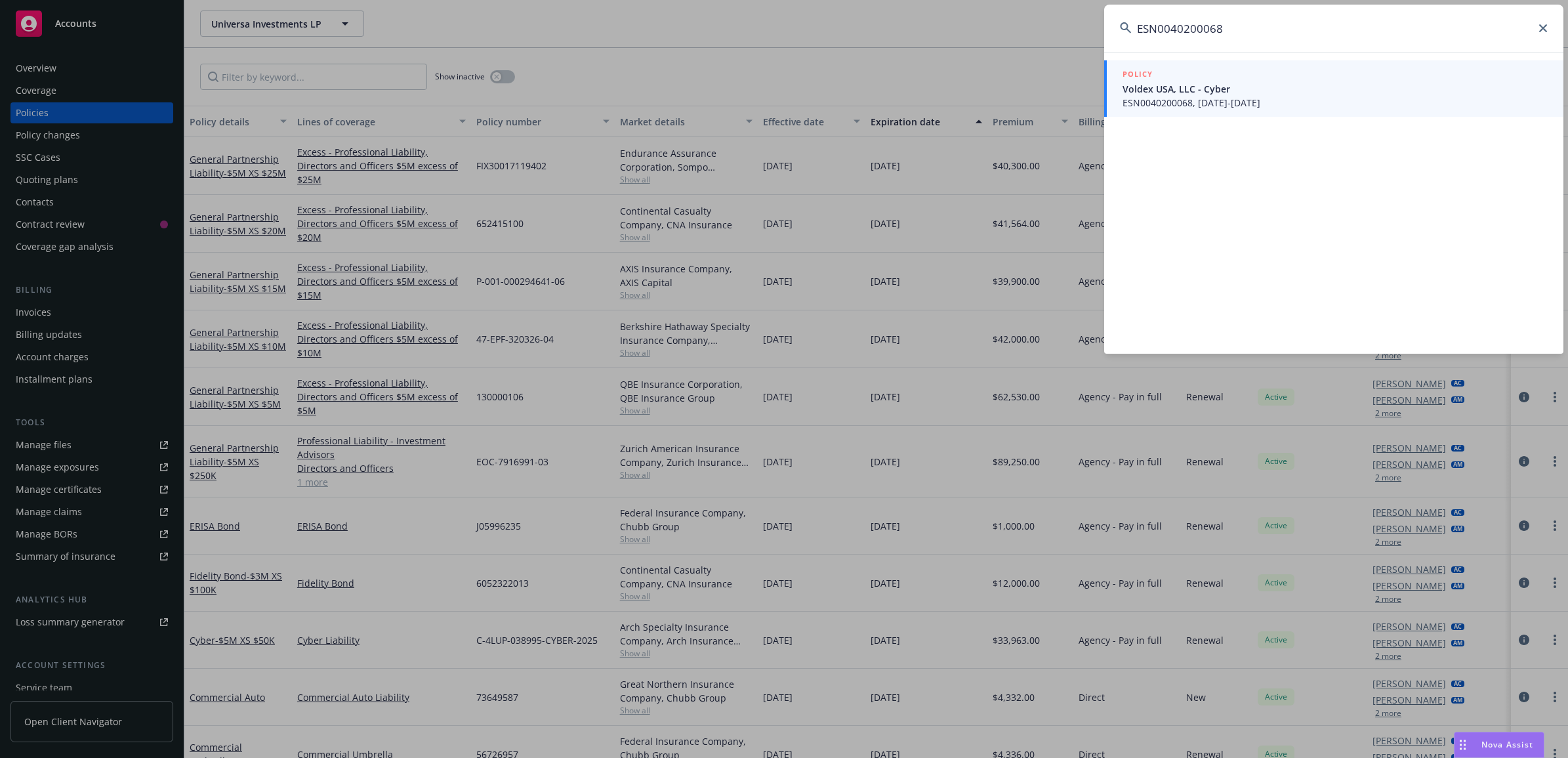
type input "ESN0040200068"
click at [1179, 96] on span "ESN0040200068, [DATE]-[DATE]" at bounding box center [1335, 103] width 425 height 14
